Goal: Transaction & Acquisition: Purchase product/service

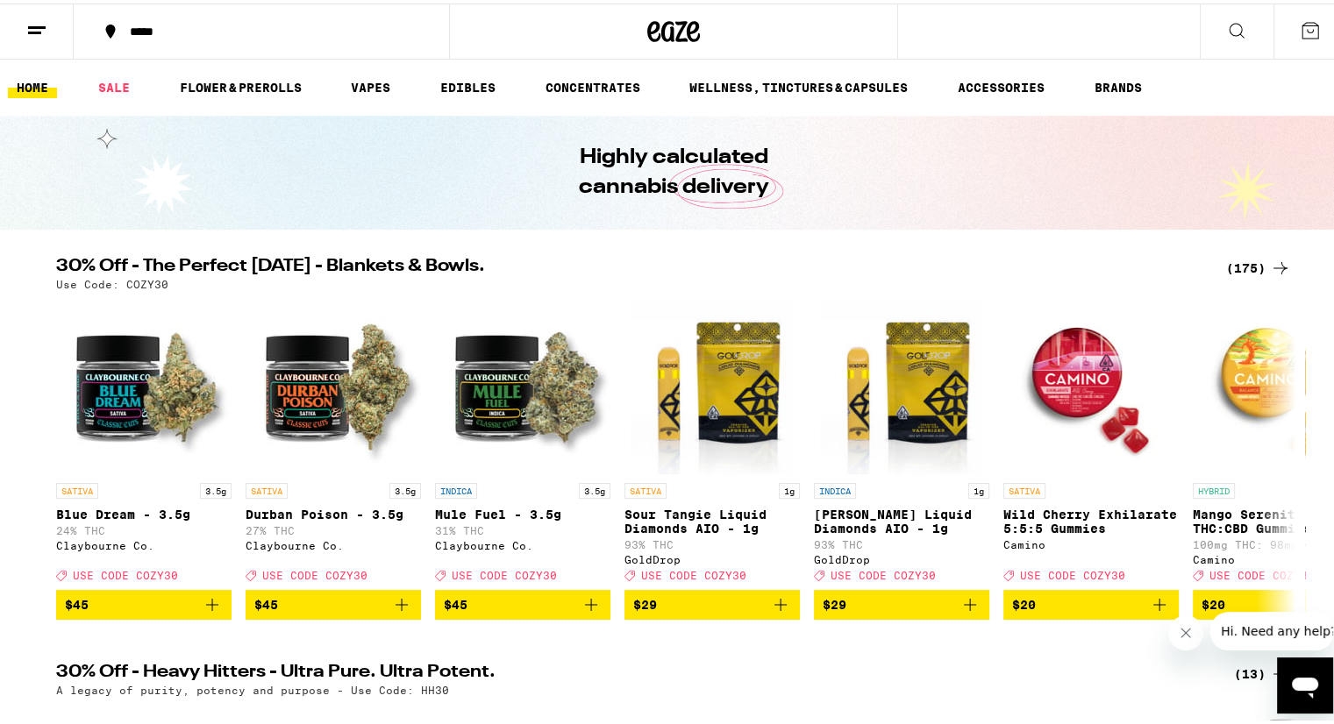
click at [1259, 262] on div "(175)" at bounding box center [1258, 264] width 65 height 21
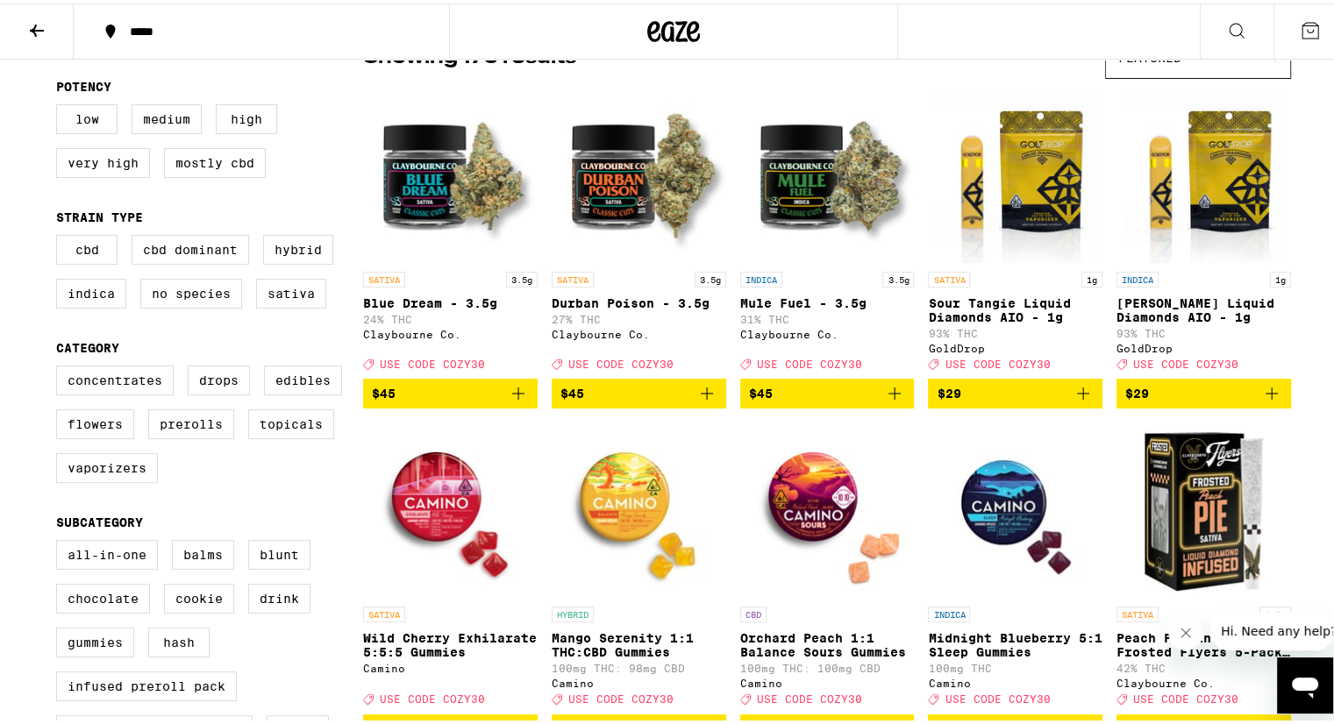
scroll to position [263, 0]
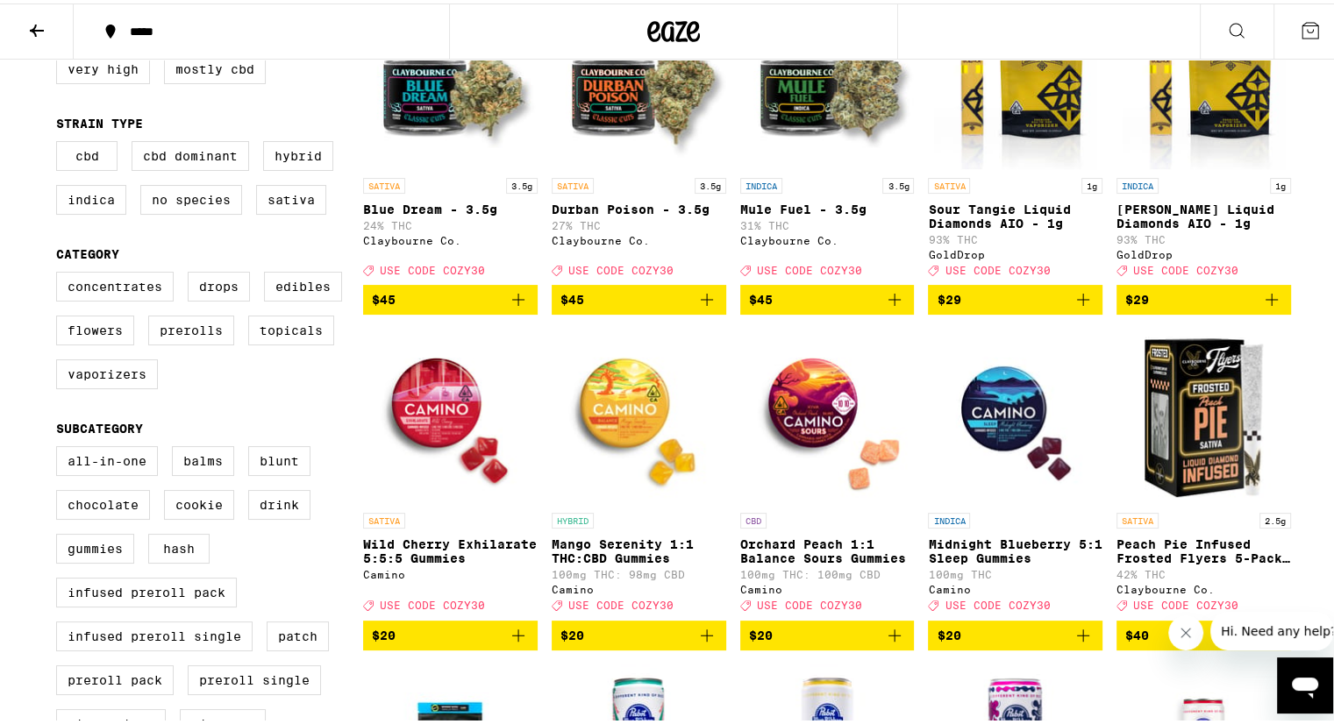
click at [1073, 307] on icon "Add to bag" at bounding box center [1082, 296] width 21 height 21
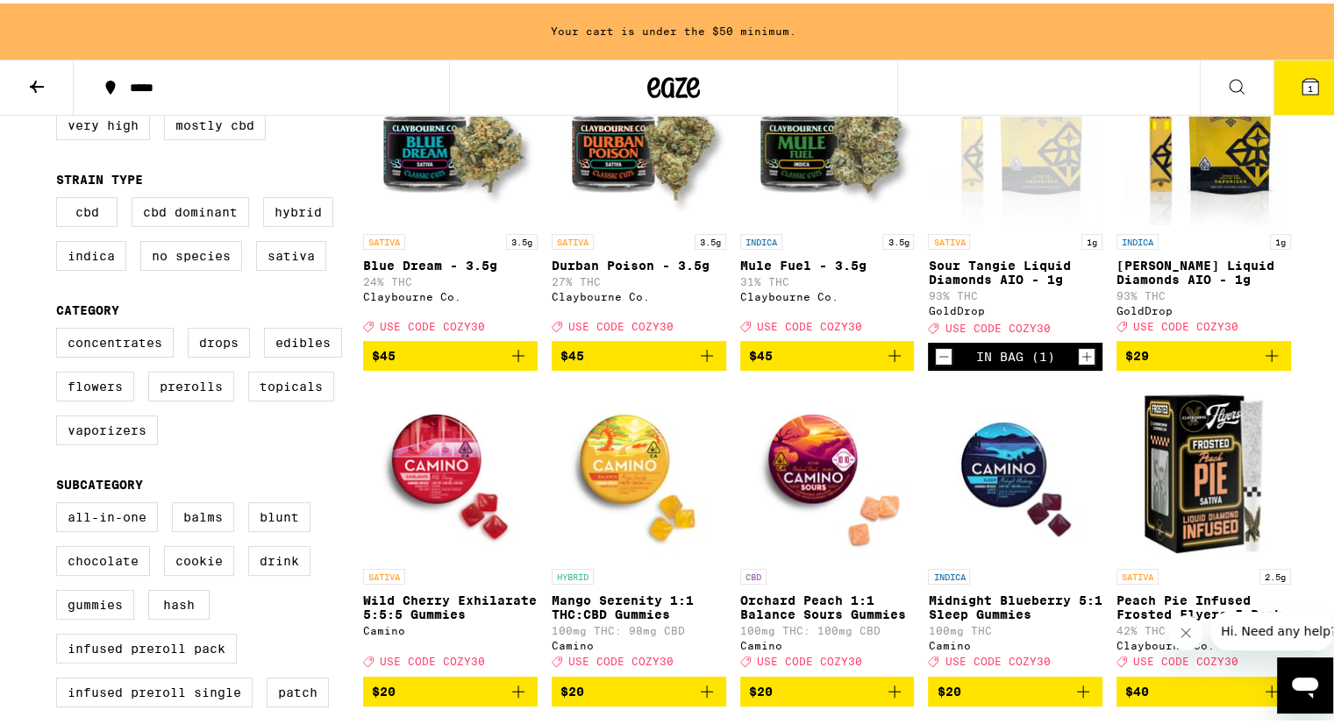
scroll to position [319, 0]
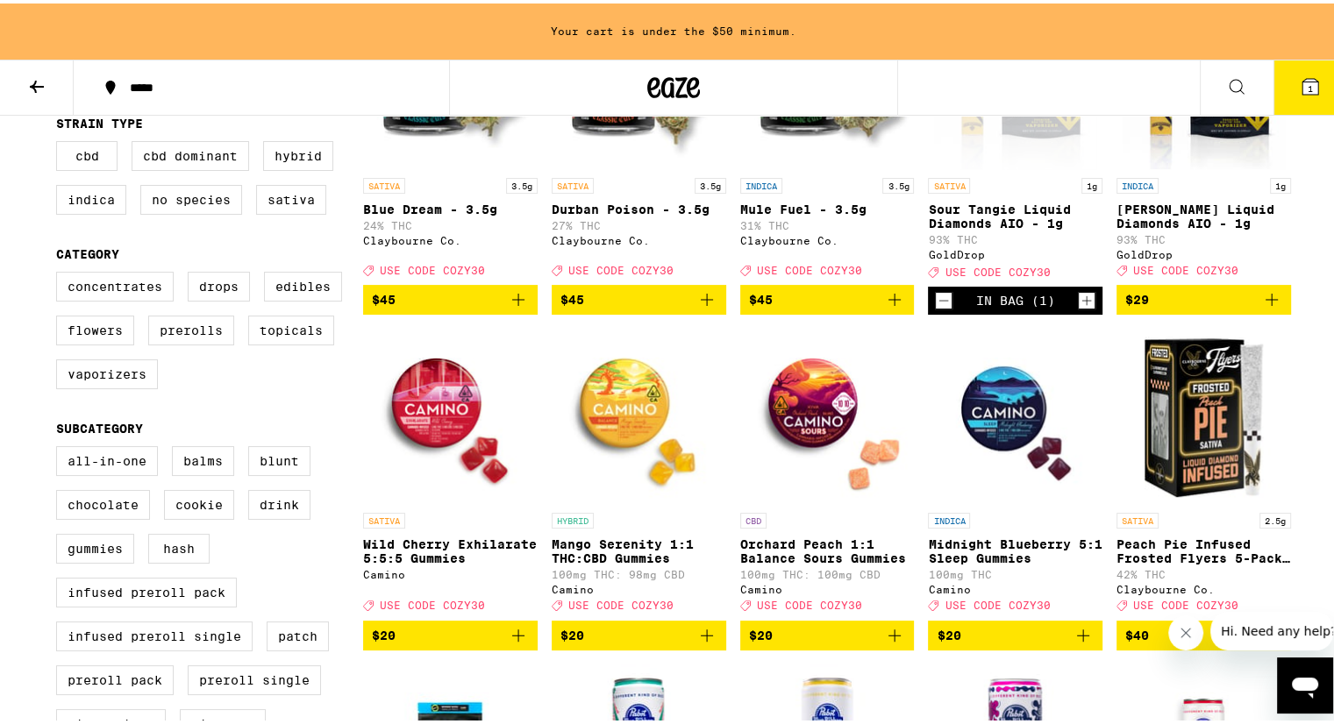
click at [1262, 307] on icon "Add to bag" at bounding box center [1271, 296] width 21 height 21
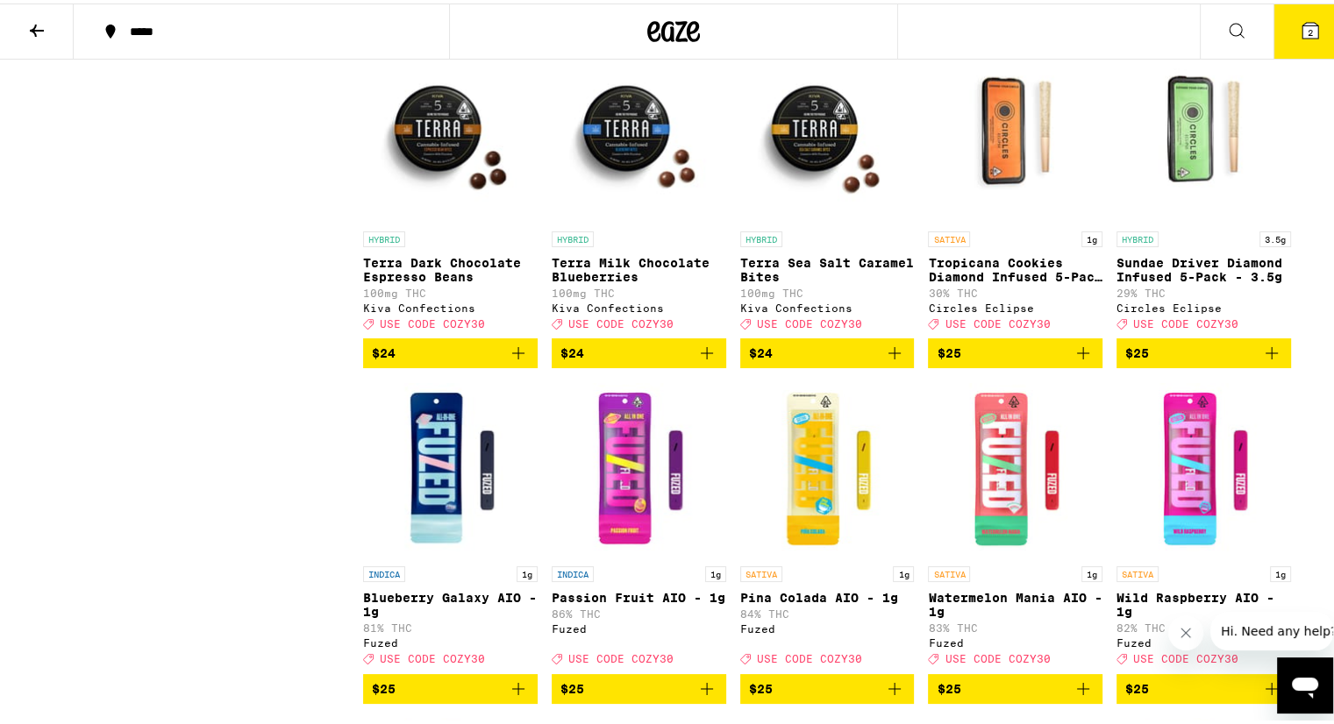
scroll to position [6927, 0]
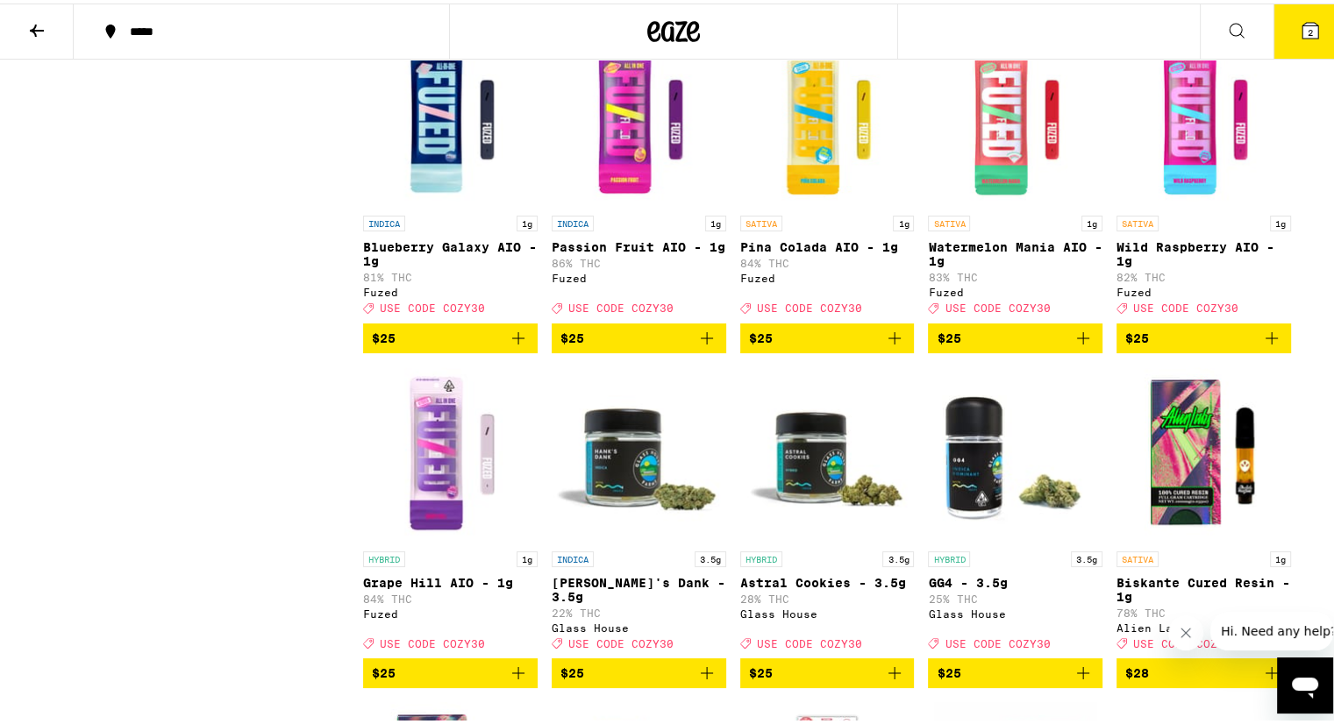
click at [1074, 345] on icon "Add to bag" at bounding box center [1082, 334] width 21 height 21
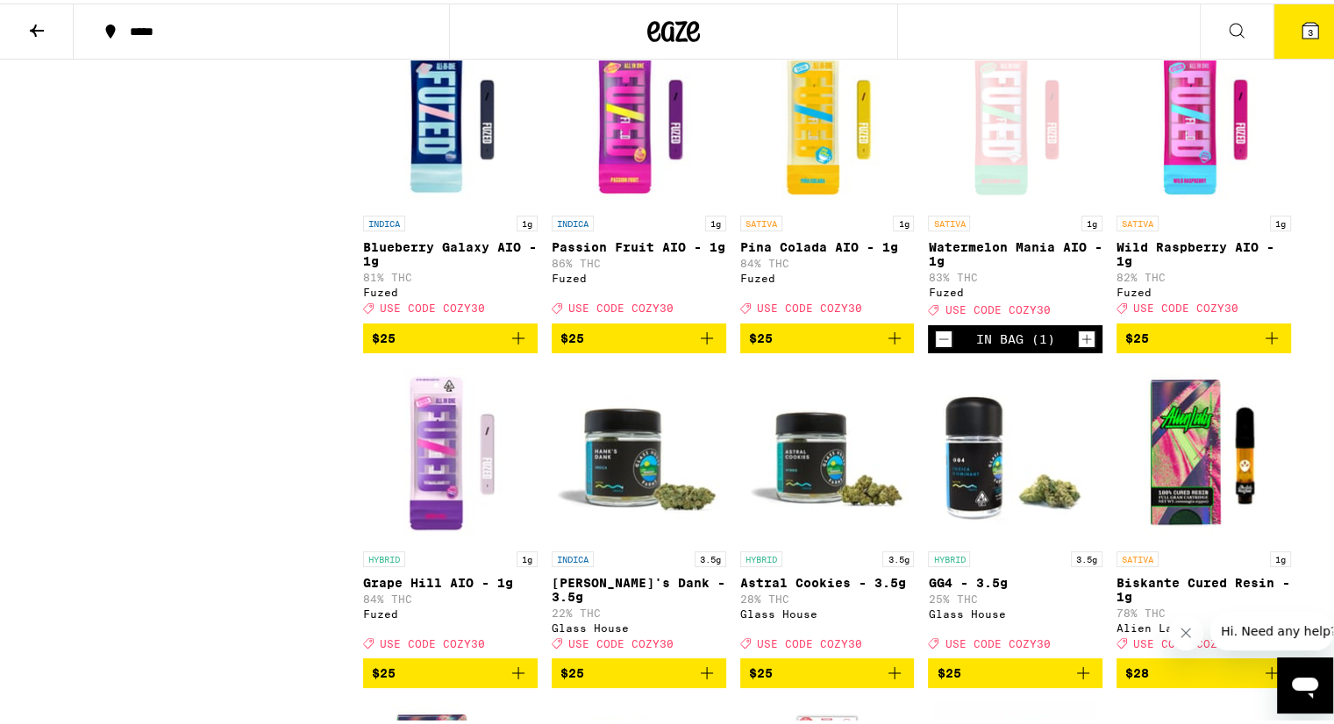
click at [1272, 345] on icon "Add to bag" at bounding box center [1271, 334] width 21 height 21
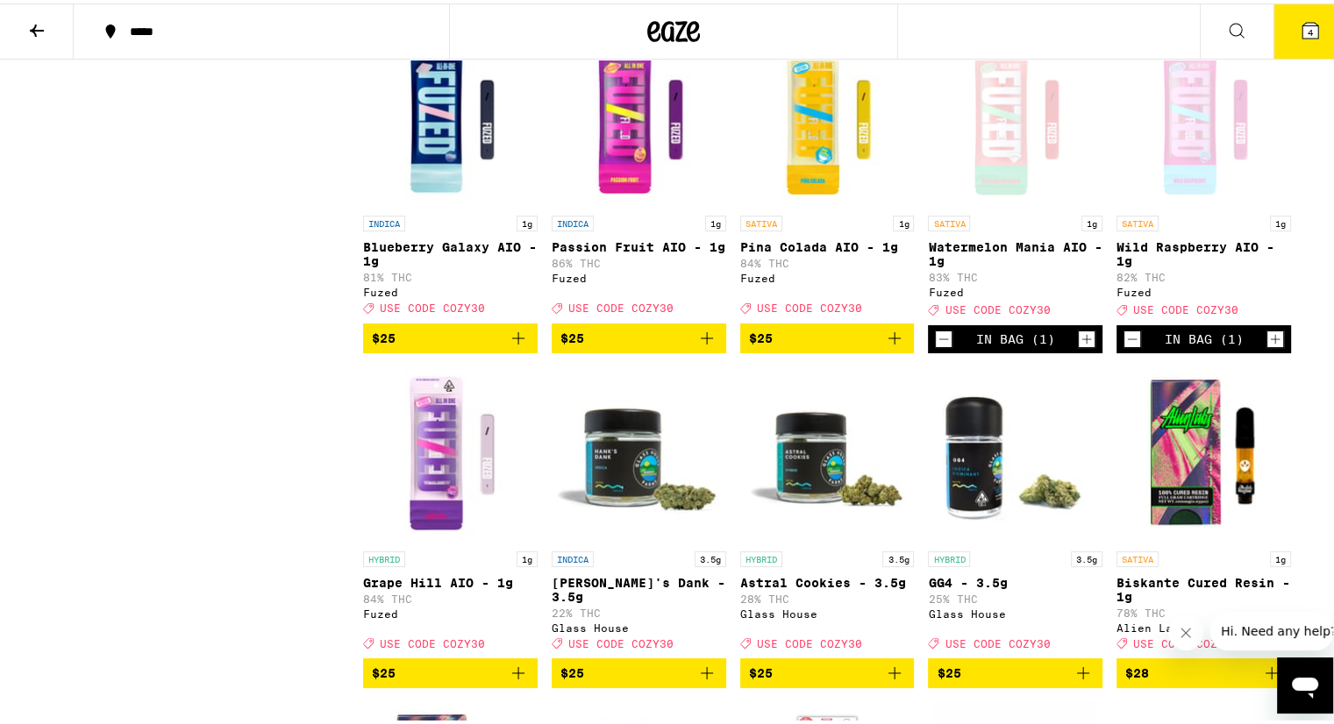
click at [1207, 203] on div "Open page for Wild Raspberry AIO - 1g from Fuzed" at bounding box center [1203, 115] width 174 height 175
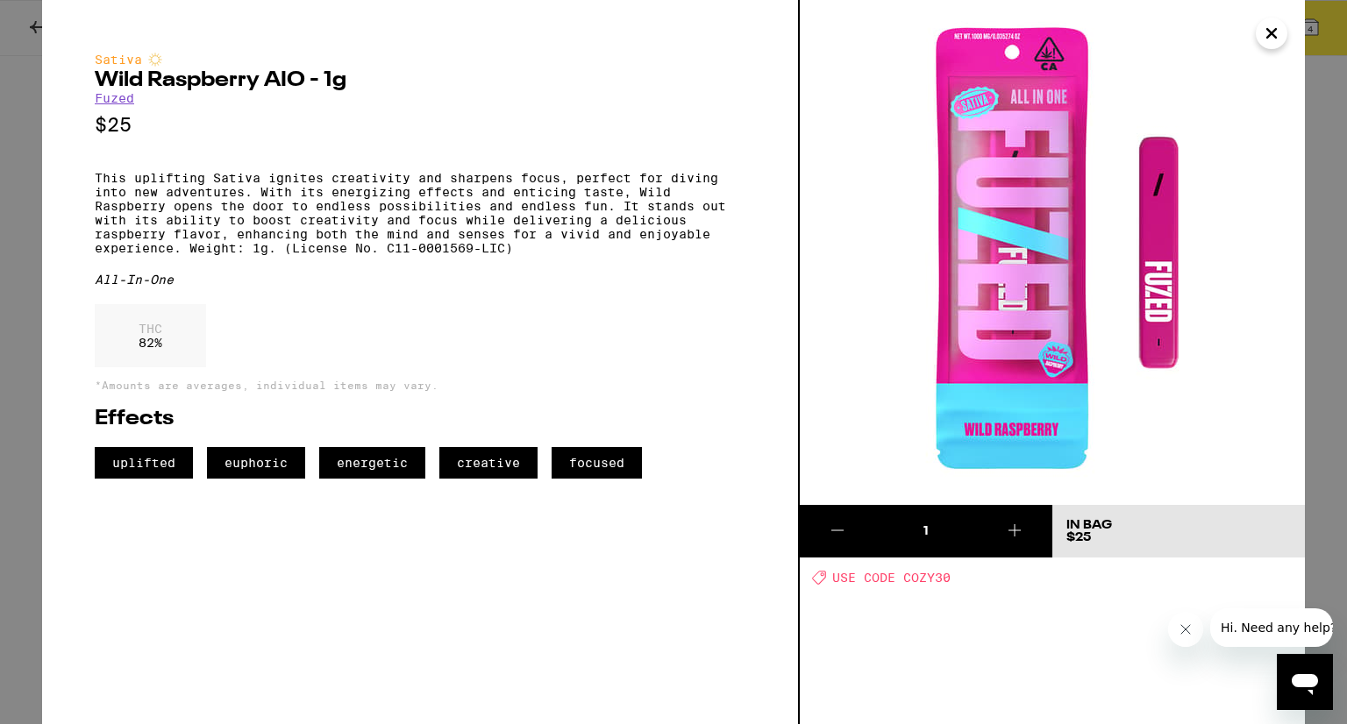
click at [1275, 29] on icon "Close" at bounding box center [1271, 33] width 9 height 9
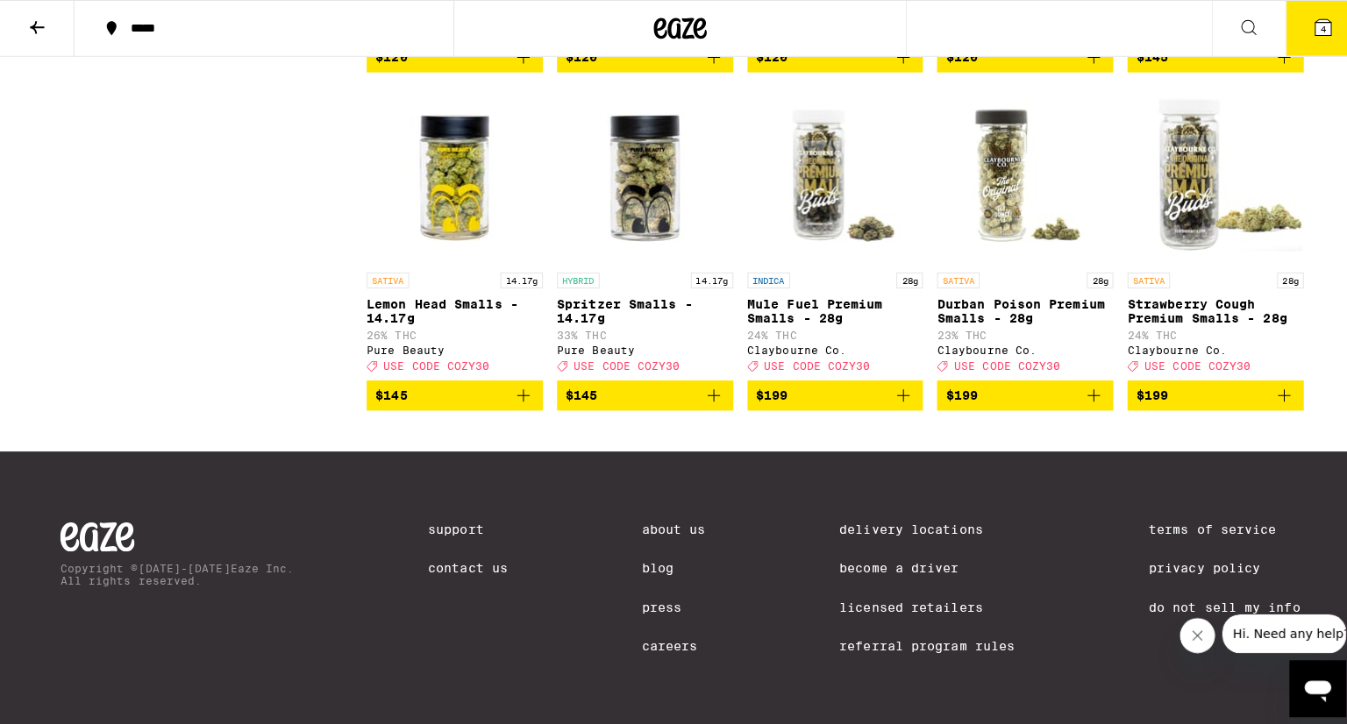
scroll to position [11503, 0]
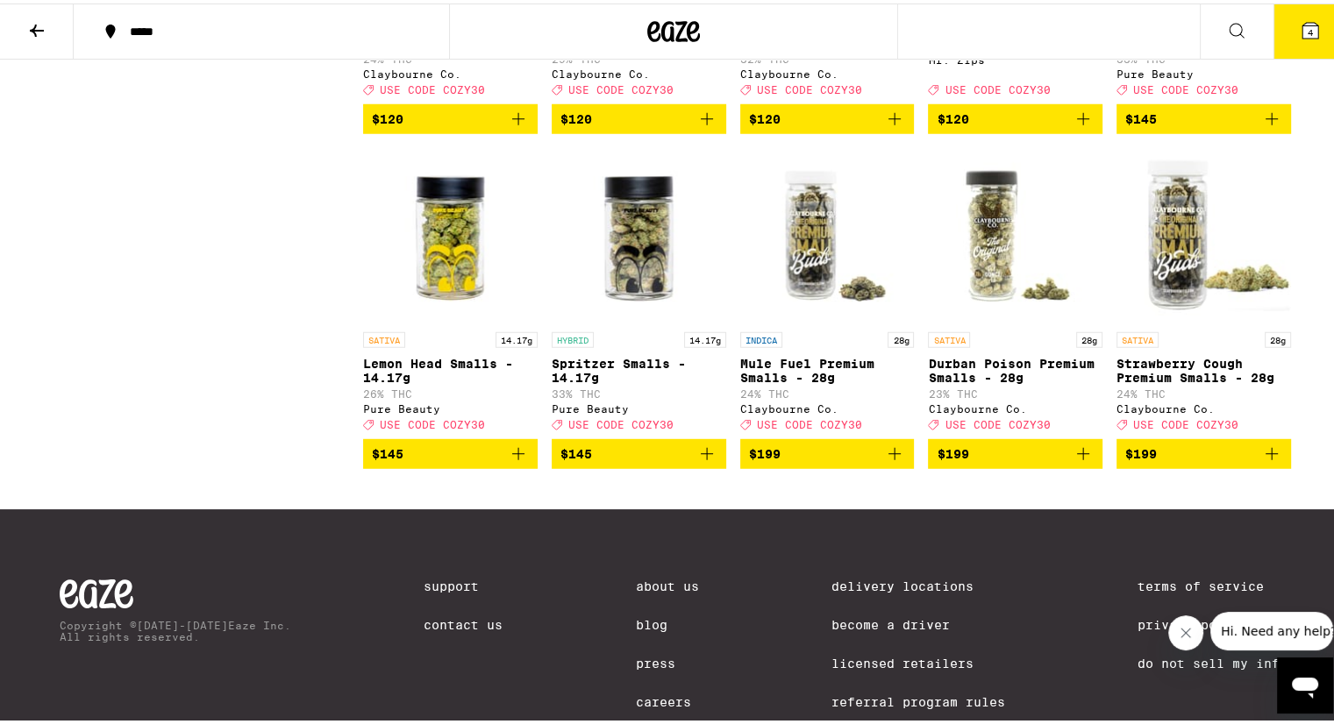
click at [1298, 14] on button "4" at bounding box center [1310, 28] width 74 height 54
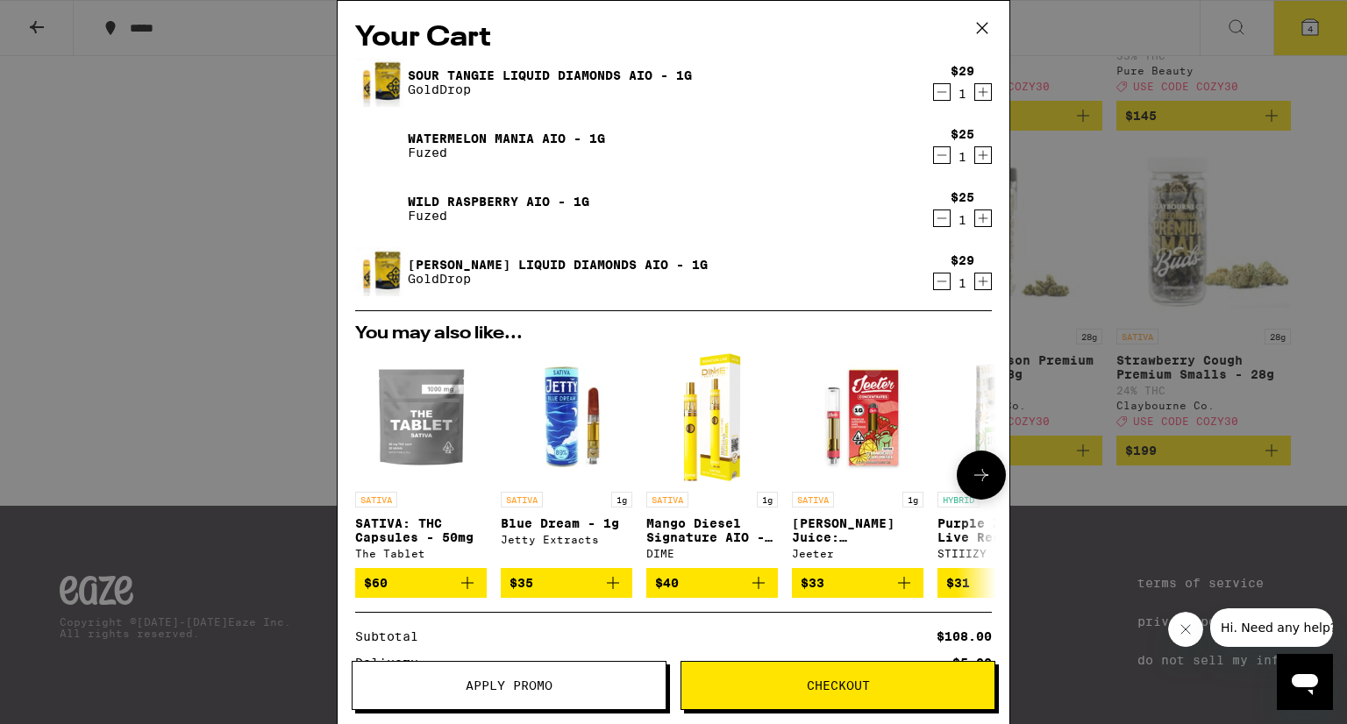
scroll to position [217, 0]
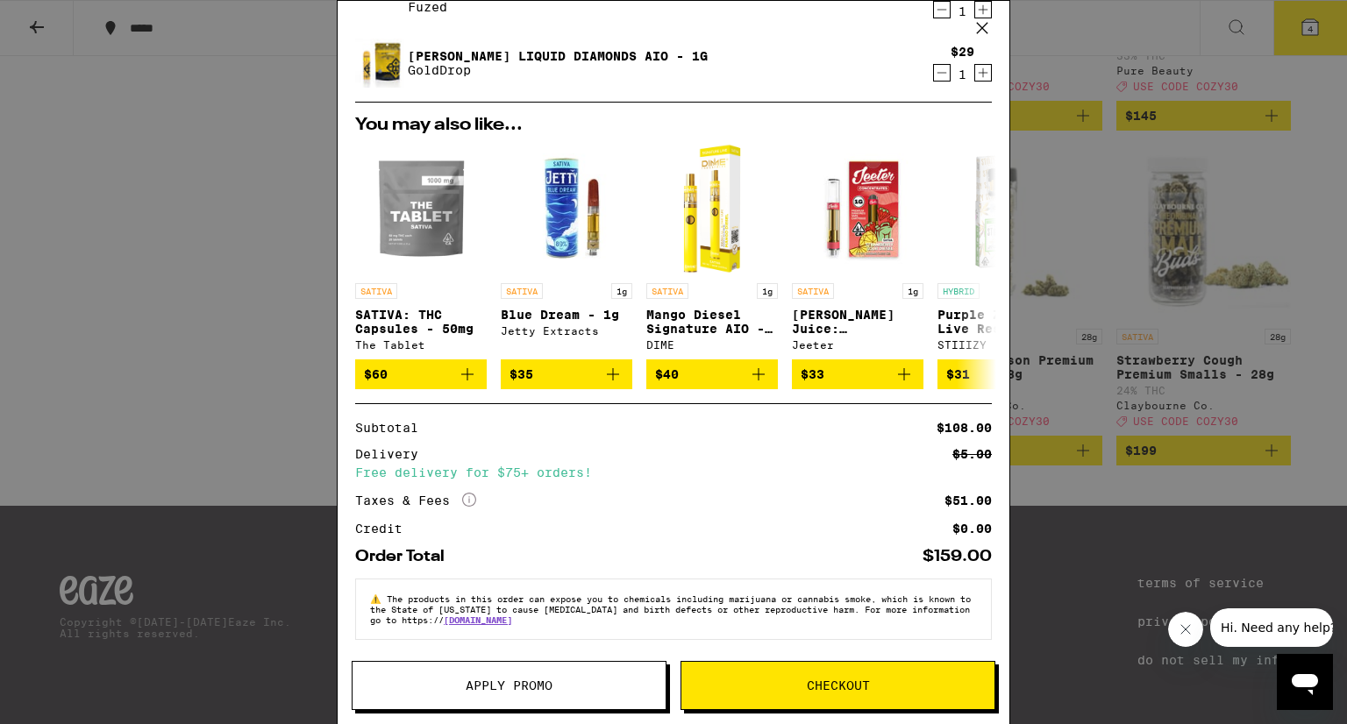
click at [502, 693] on button "Apply Promo" at bounding box center [509, 685] width 315 height 49
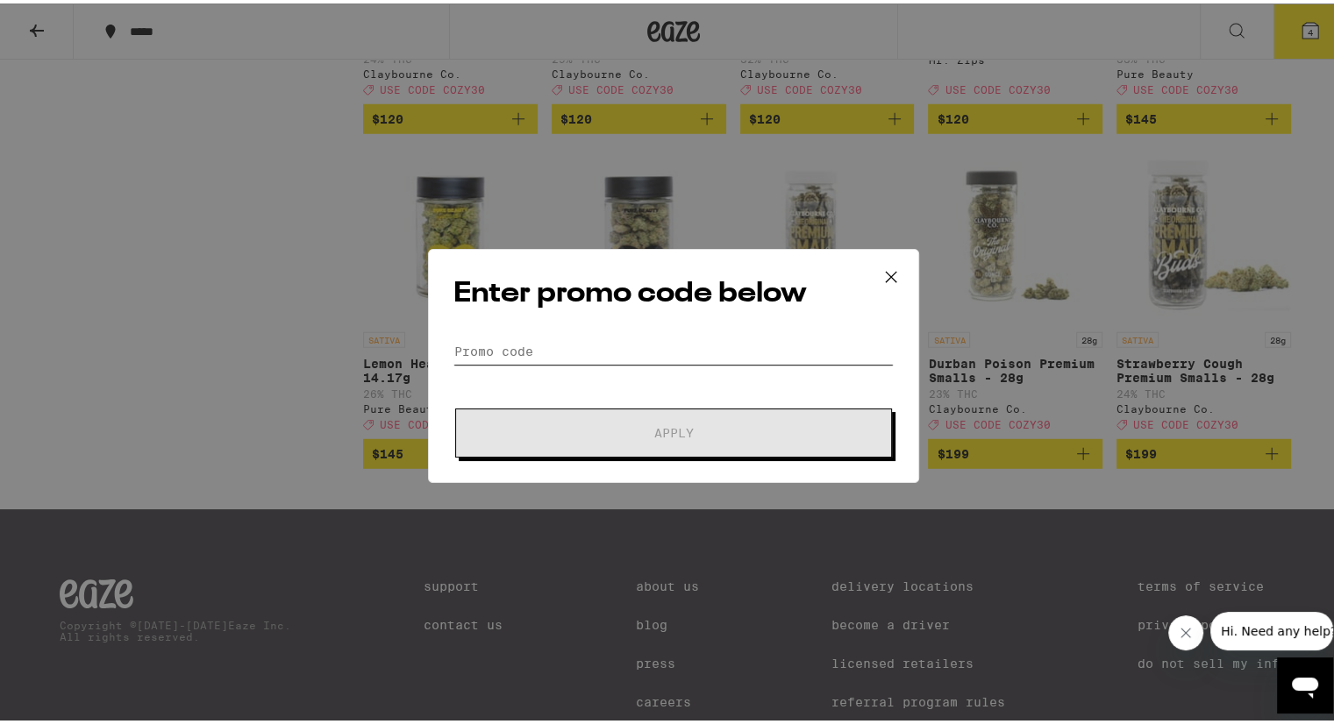
click at [571, 340] on input "Promo Code" at bounding box center [673, 348] width 440 height 26
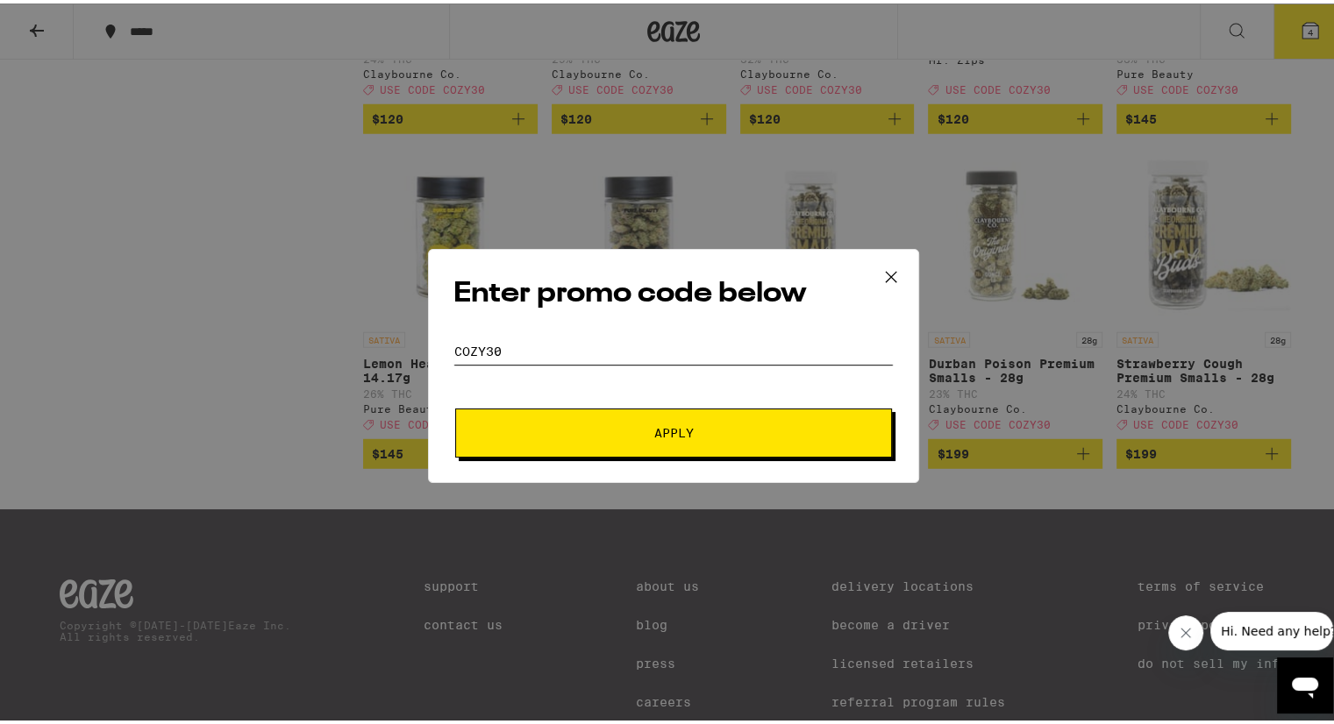
type input "cozy30"
click at [607, 459] on div "Enter promo code below Promo Code cozy30 Apply" at bounding box center [673, 363] width 491 height 234
click at [631, 425] on span "Apply" at bounding box center [674, 430] width 316 height 12
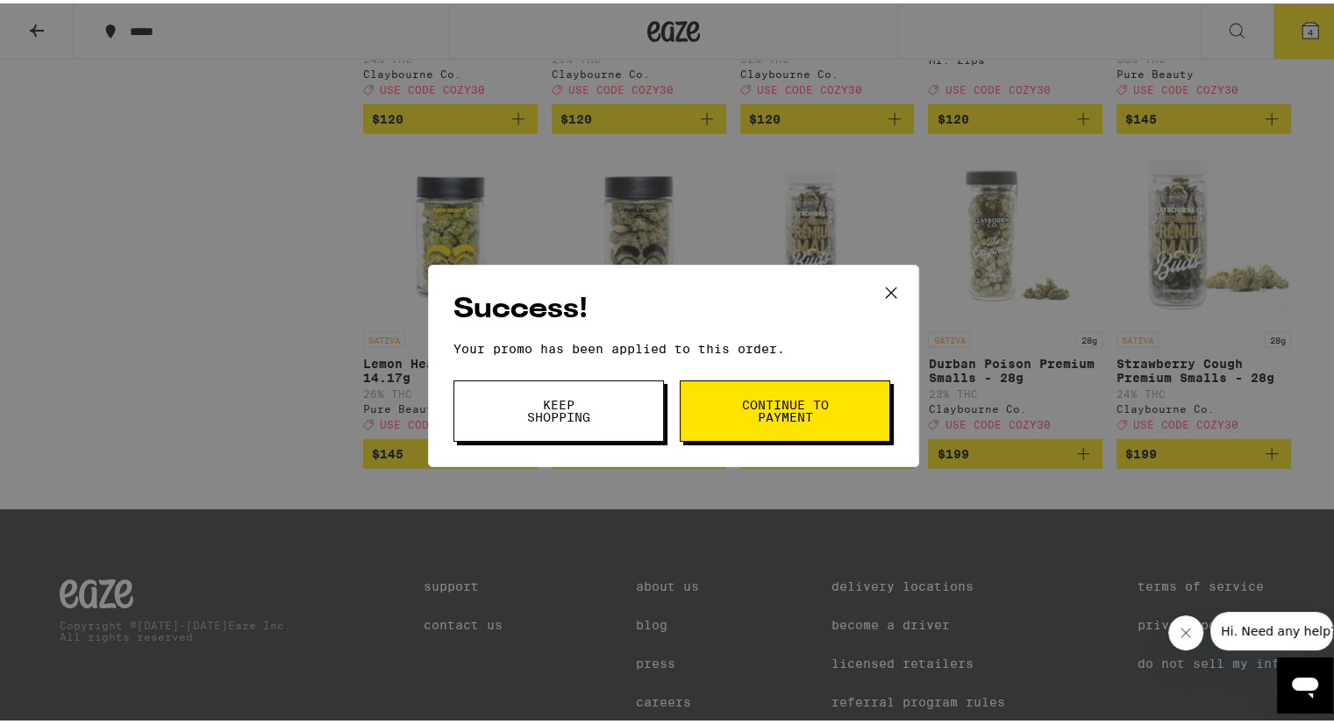
click at [617, 410] on button "Keep Shopping" at bounding box center [558, 407] width 210 height 61
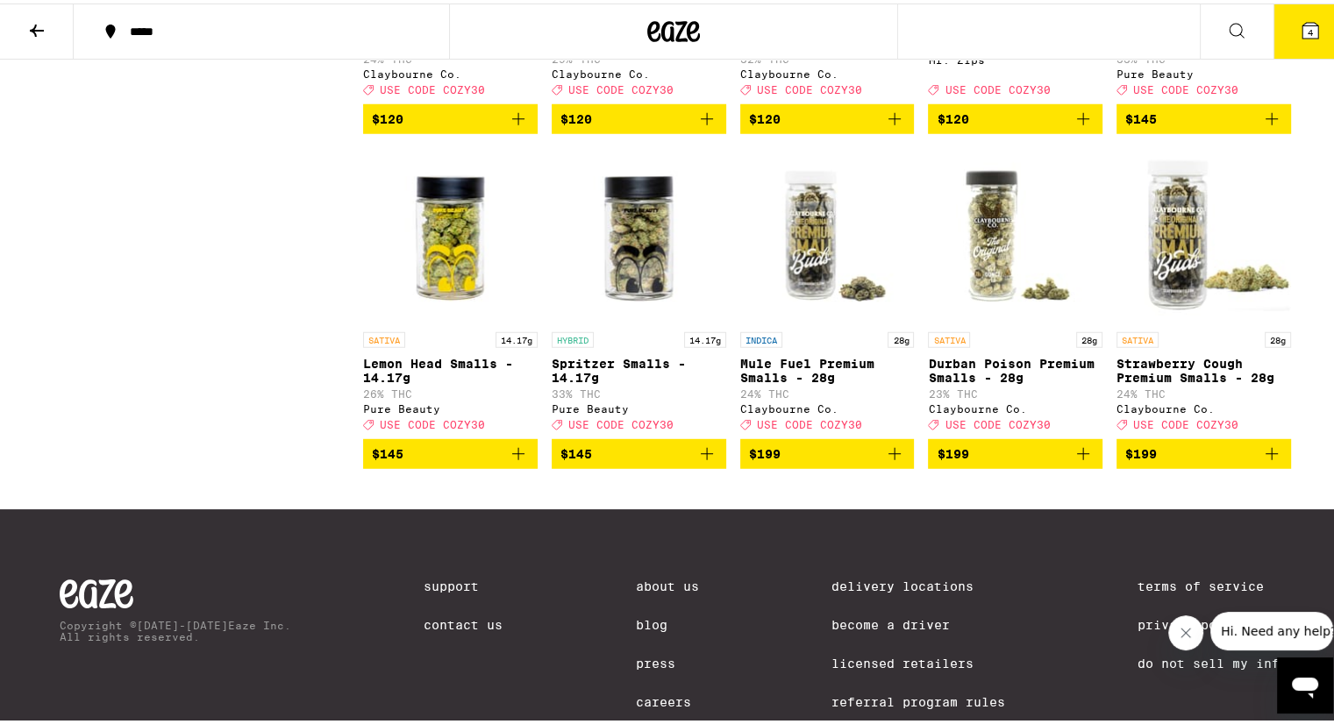
click at [1302, 11] on button "4" at bounding box center [1310, 28] width 74 height 54
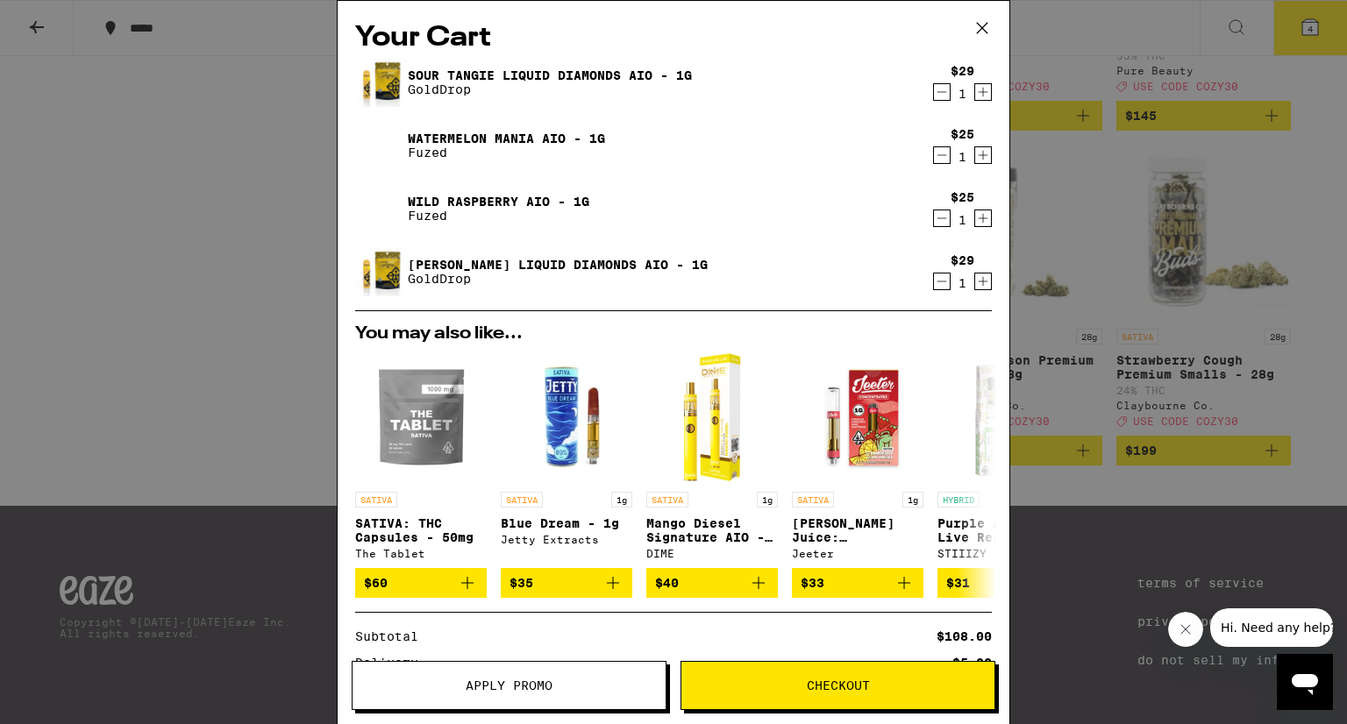
click at [984, 36] on icon at bounding box center [982, 28] width 26 height 26
